Goal: Check status: Check status

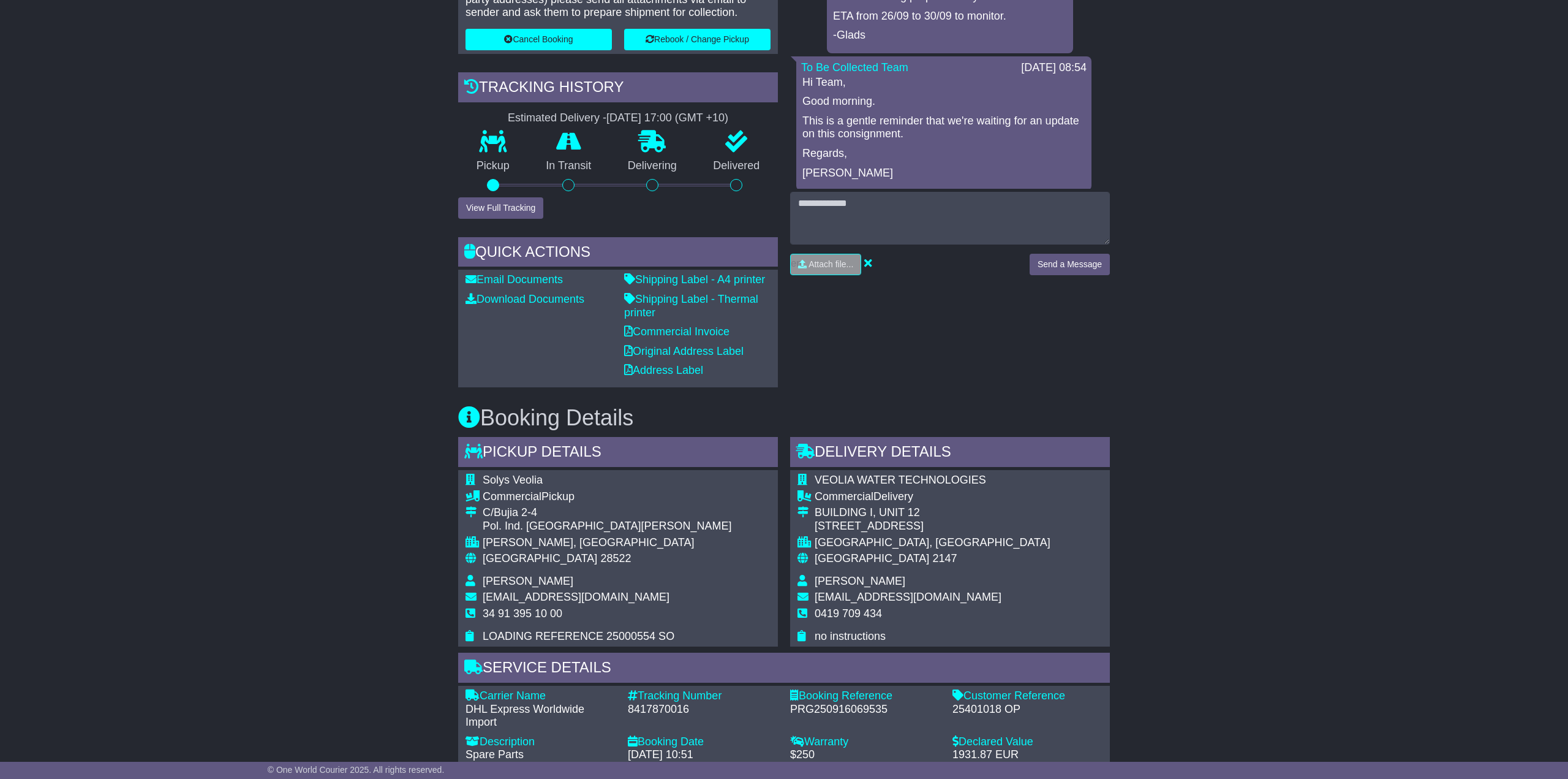
scroll to position [524, 0]
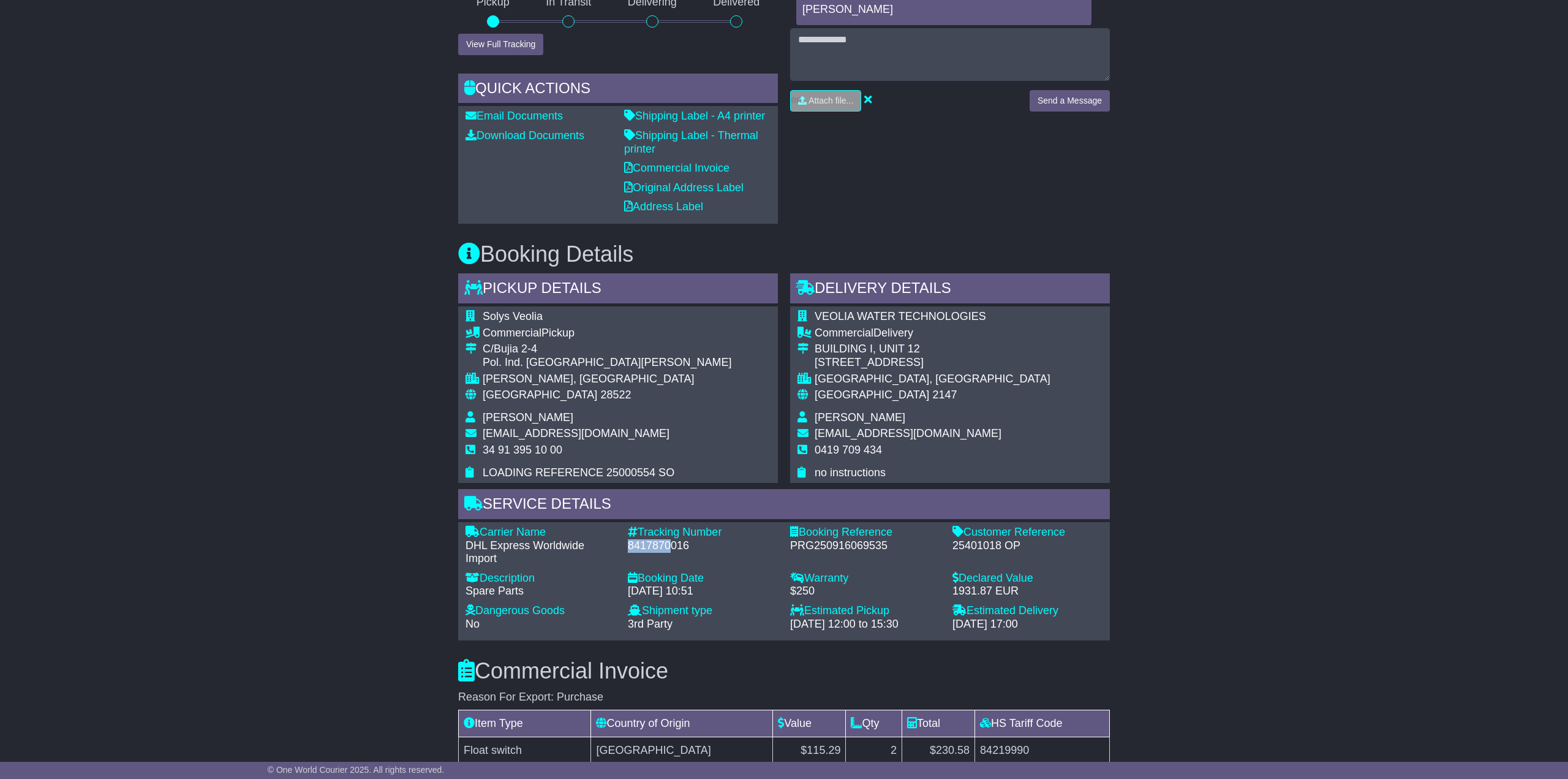
drag, startPoint x: 630, startPoint y: 544, endPoint x: 671, endPoint y: 546, distance: 41.0
click at [671, 546] on div "8417870016" at bounding box center [702, 546] width 150 height 13
click at [1165, 442] on div "Email Download Tracking Pricing Insurance" at bounding box center [784, 527] width 1568 height 1758
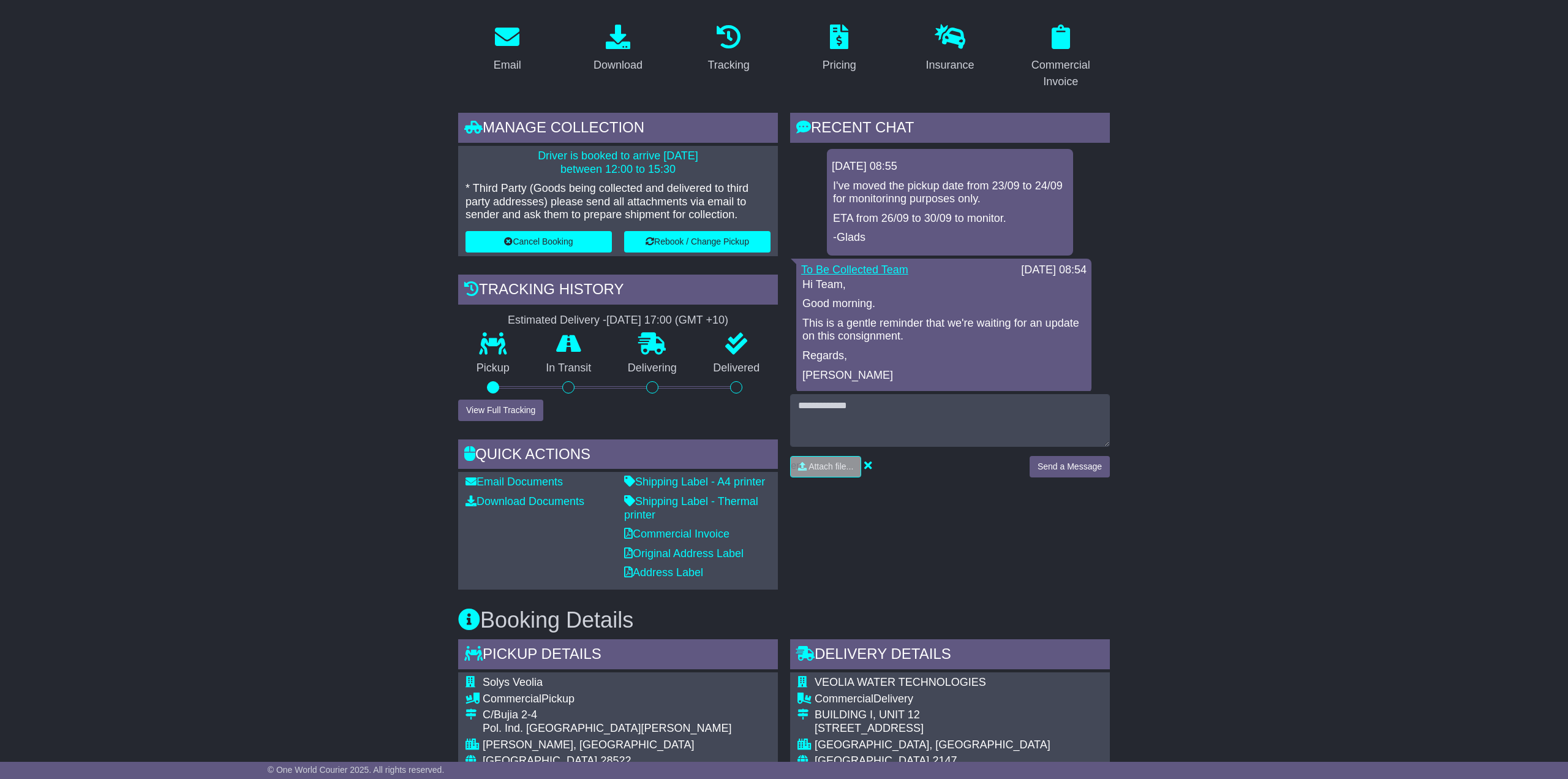
scroll to position [152, 0]
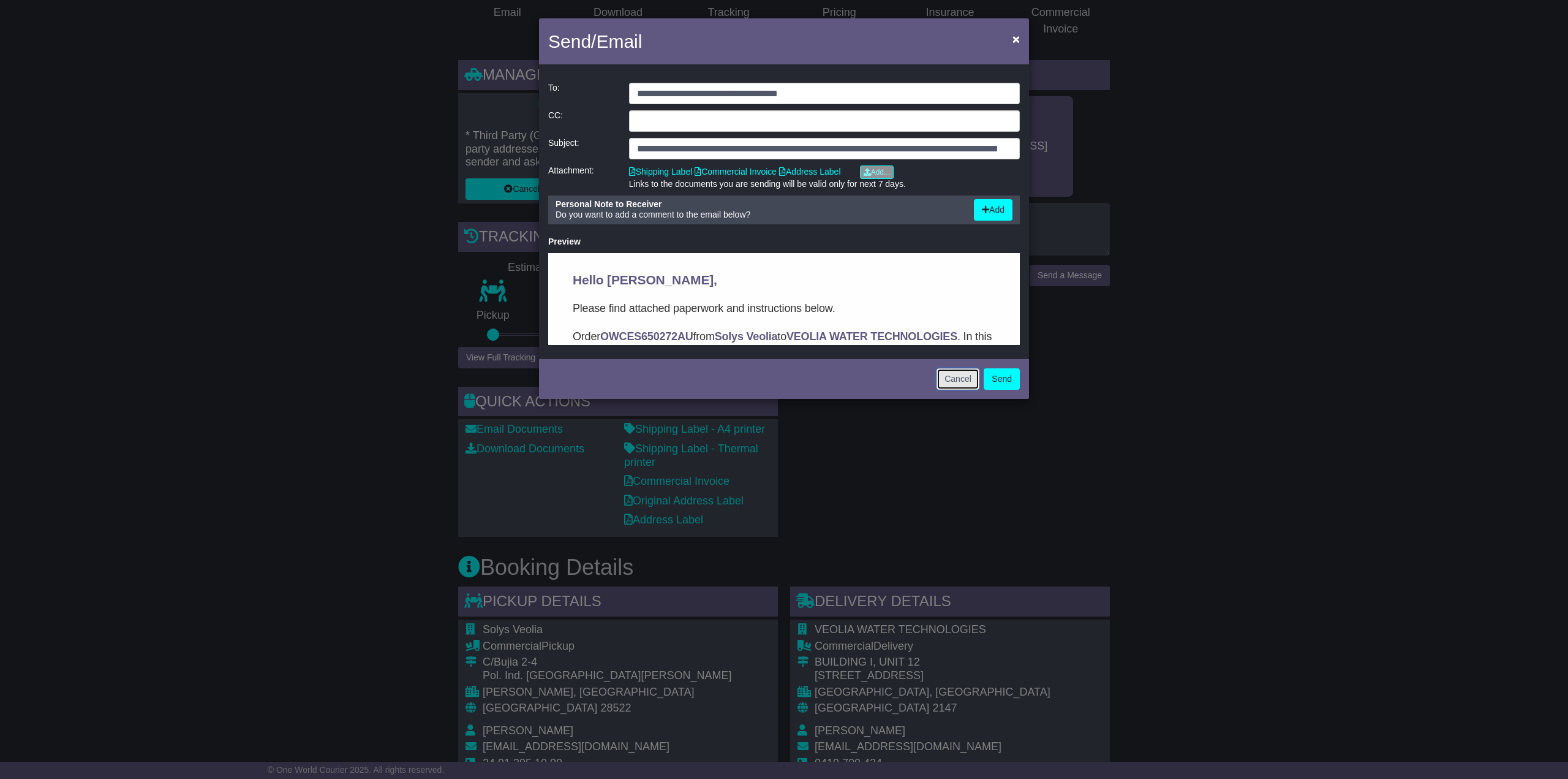
click at [943, 383] on button "Cancel" at bounding box center [958, 378] width 43 height 21
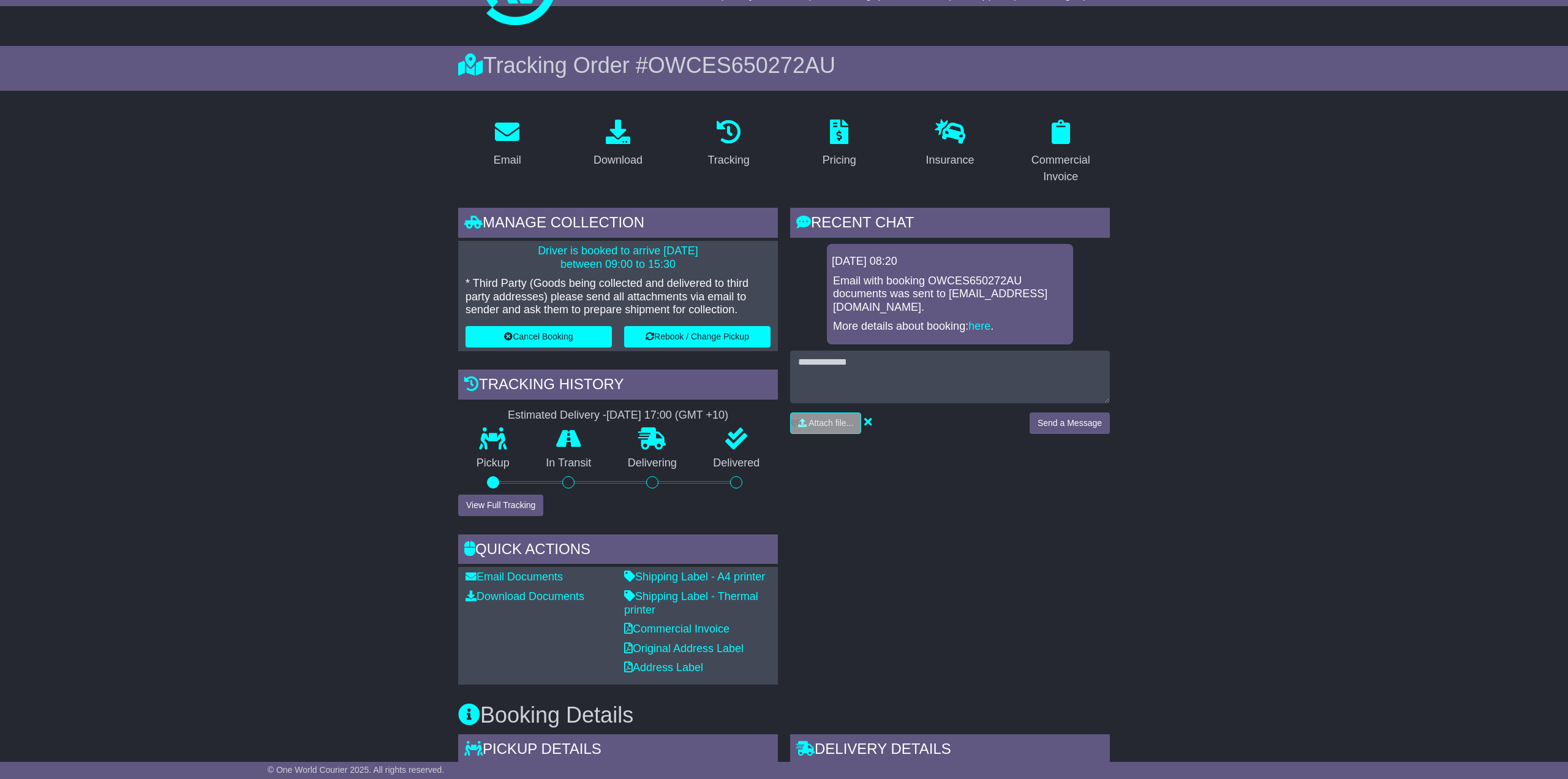
scroll to position [67, 0]
